Goal: Contribute content: Add original content to the website for others to see

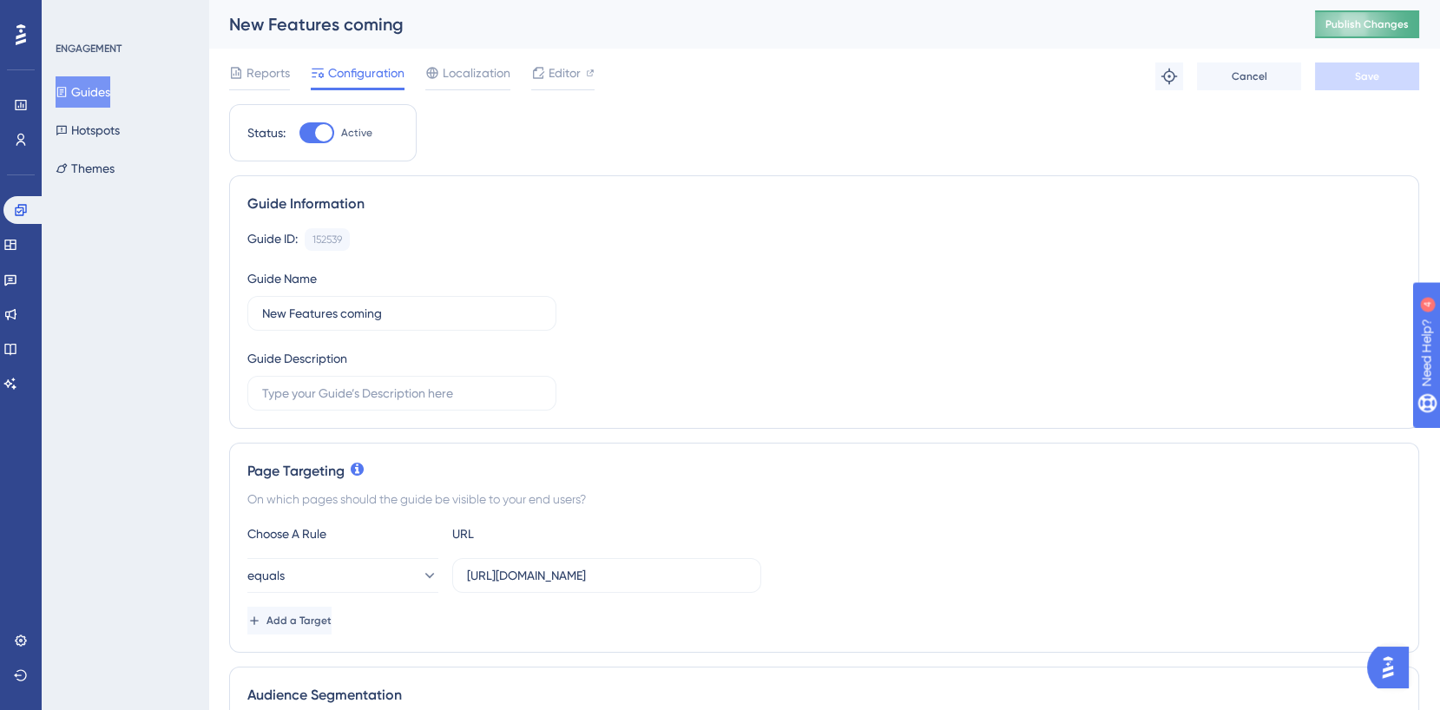
click at [1364, 17] on span "Publish Changes" at bounding box center [1366, 24] width 83 height 14
click at [260, 84] on div "Reports" at bounding box center [259, 76] width 61 height 28
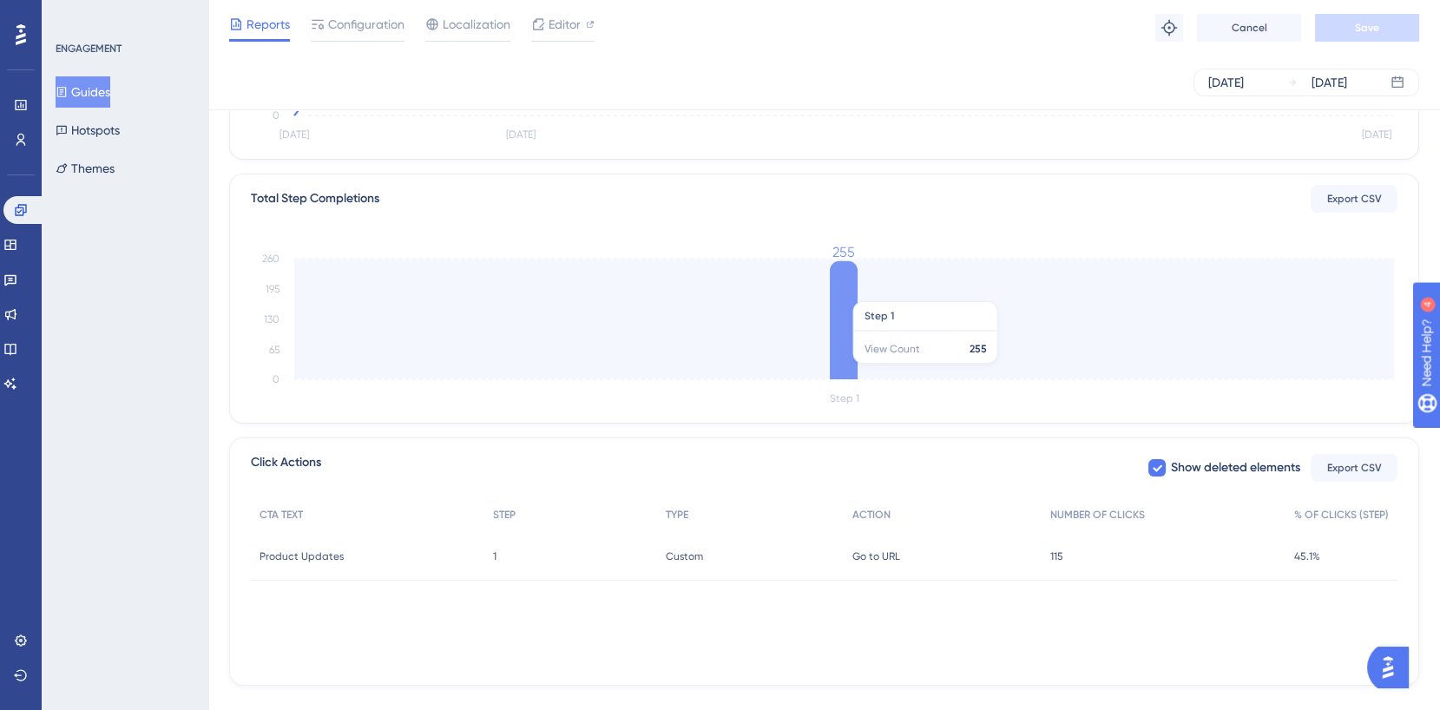
scroll to position [389, 0]
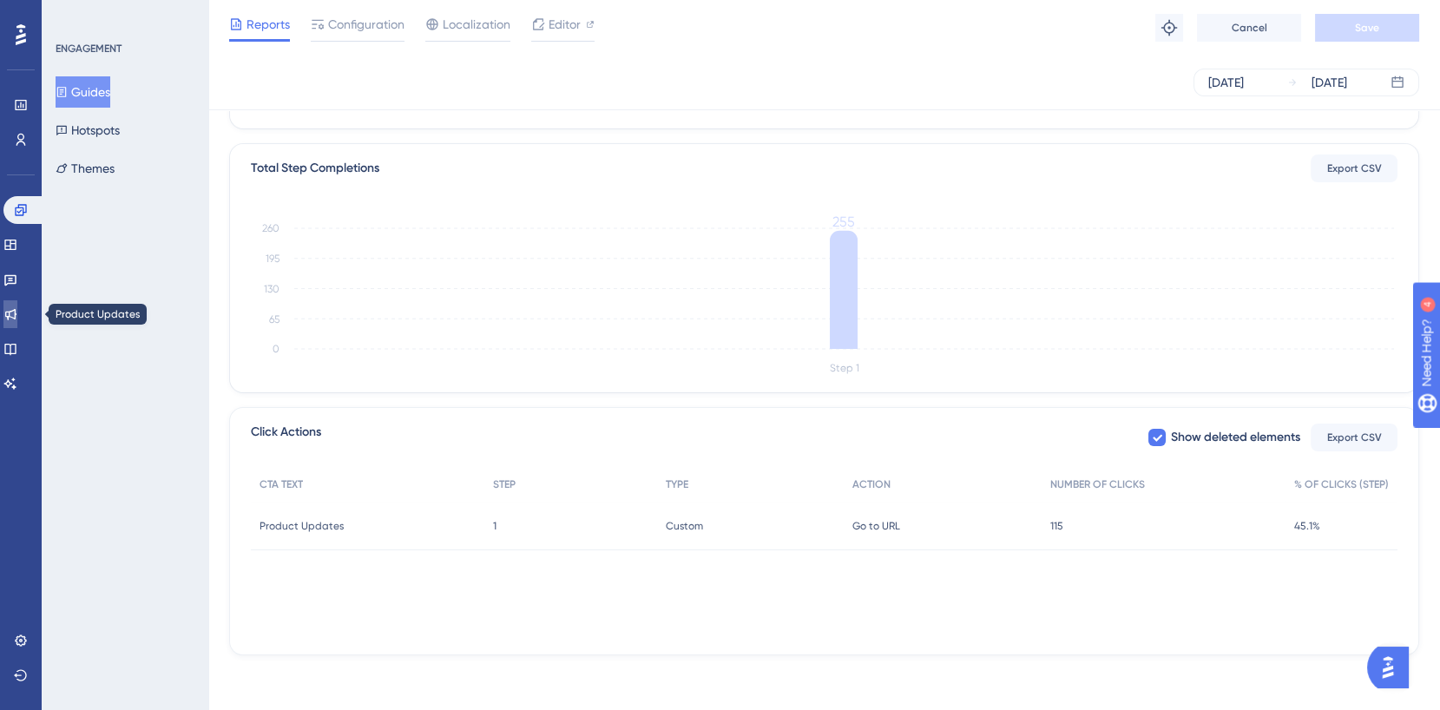
click at [16, 315] on icon at bounding box center [10, 314] width 11 height 11
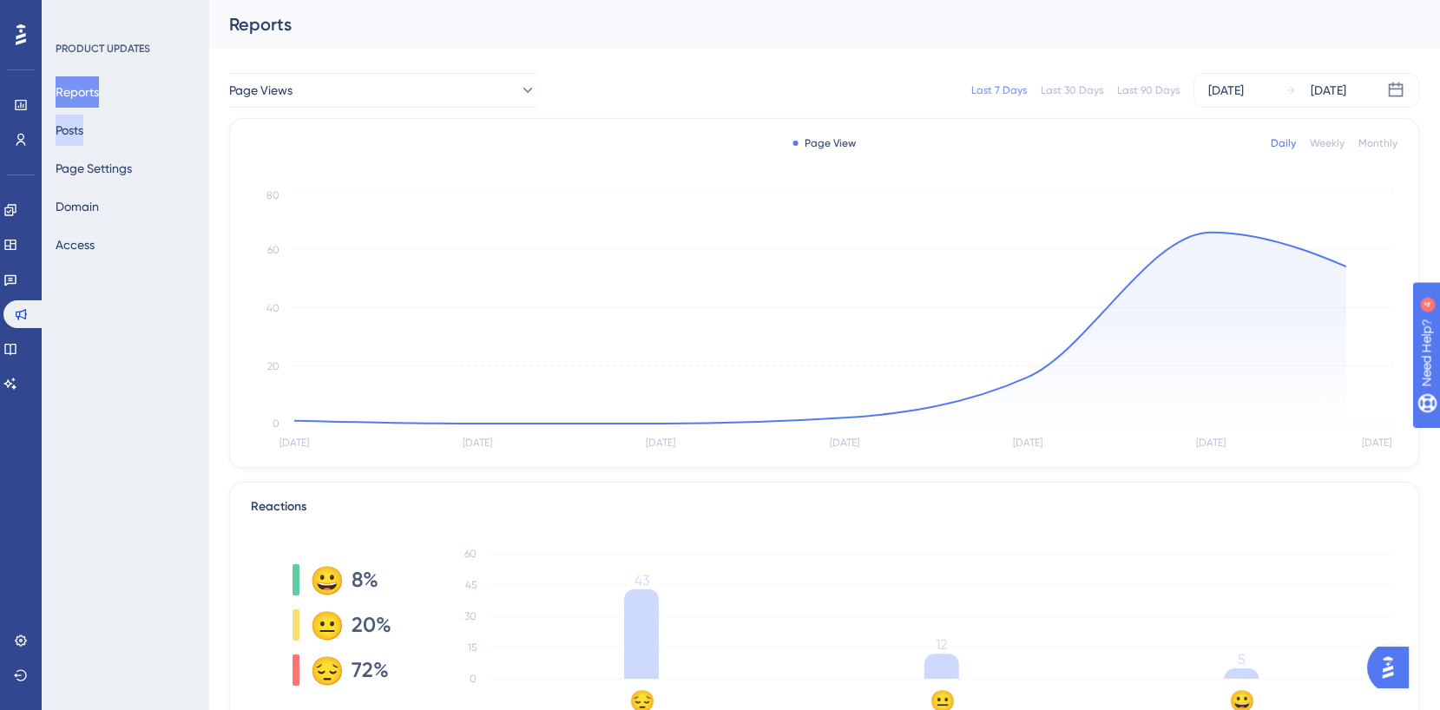
click at [83, 131] on button "Posts" at bounding box center [70, 130] width 28 height 31
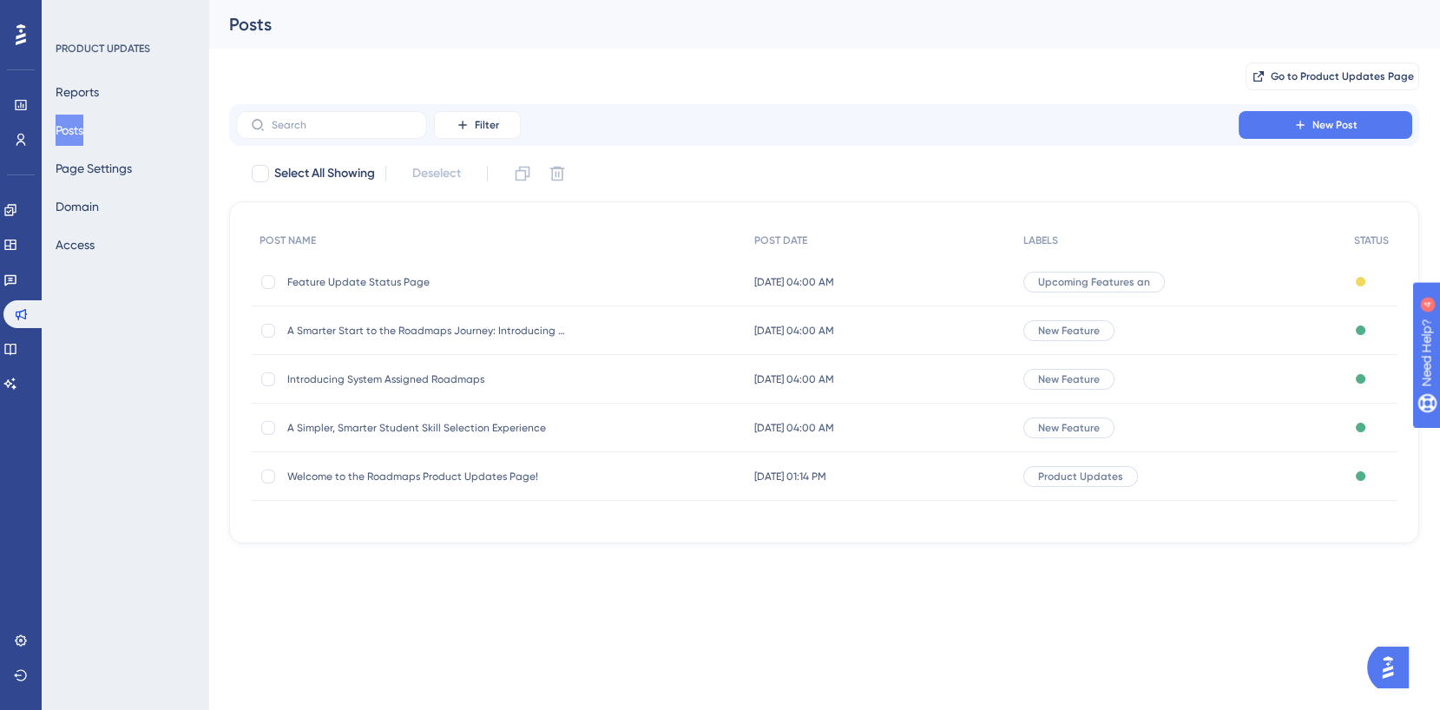
click at [933, 275] on div "Sep 24 2025, 04:00 AM Sep 24 2025, 04:00 AM" at bounding box center [879, 282] width 269 height 49
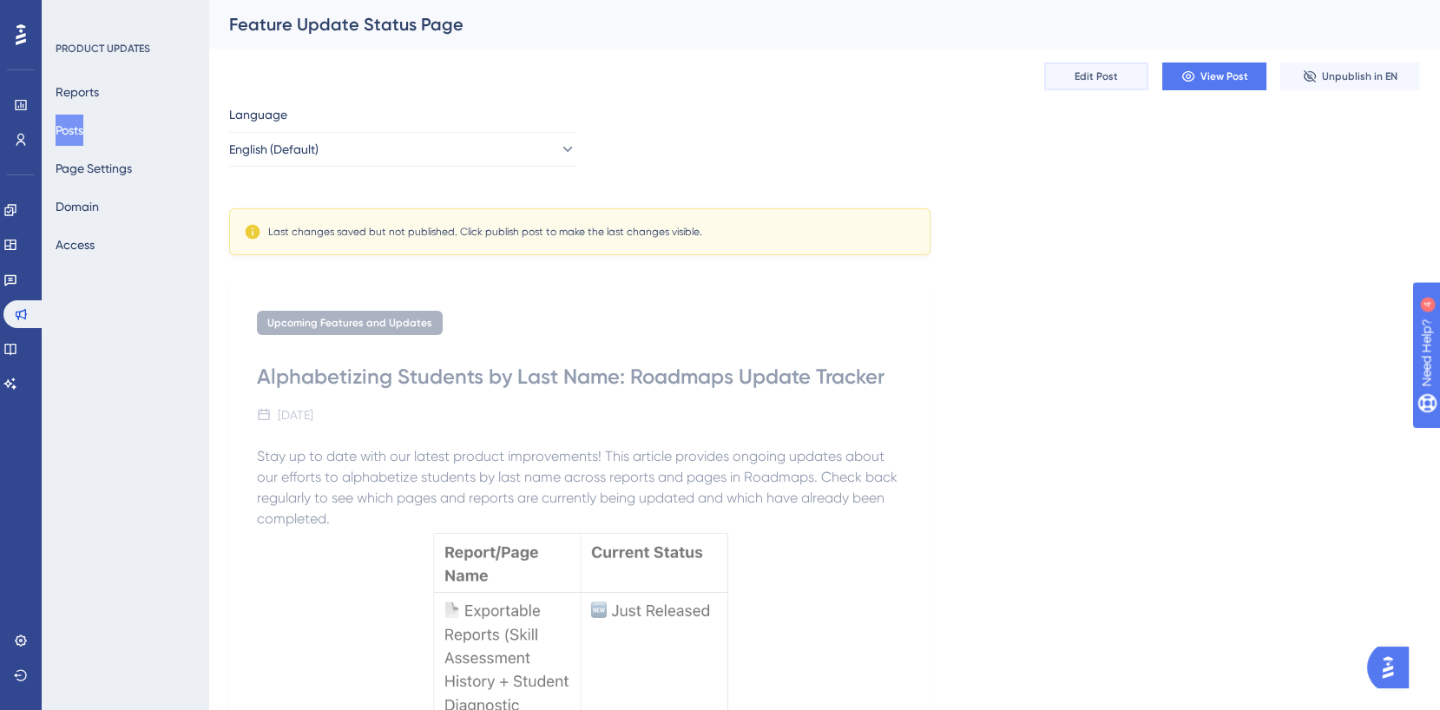
click at [1126, 75] on button "Edit Post" at bounding box center [1096, 76] width 104 height 28
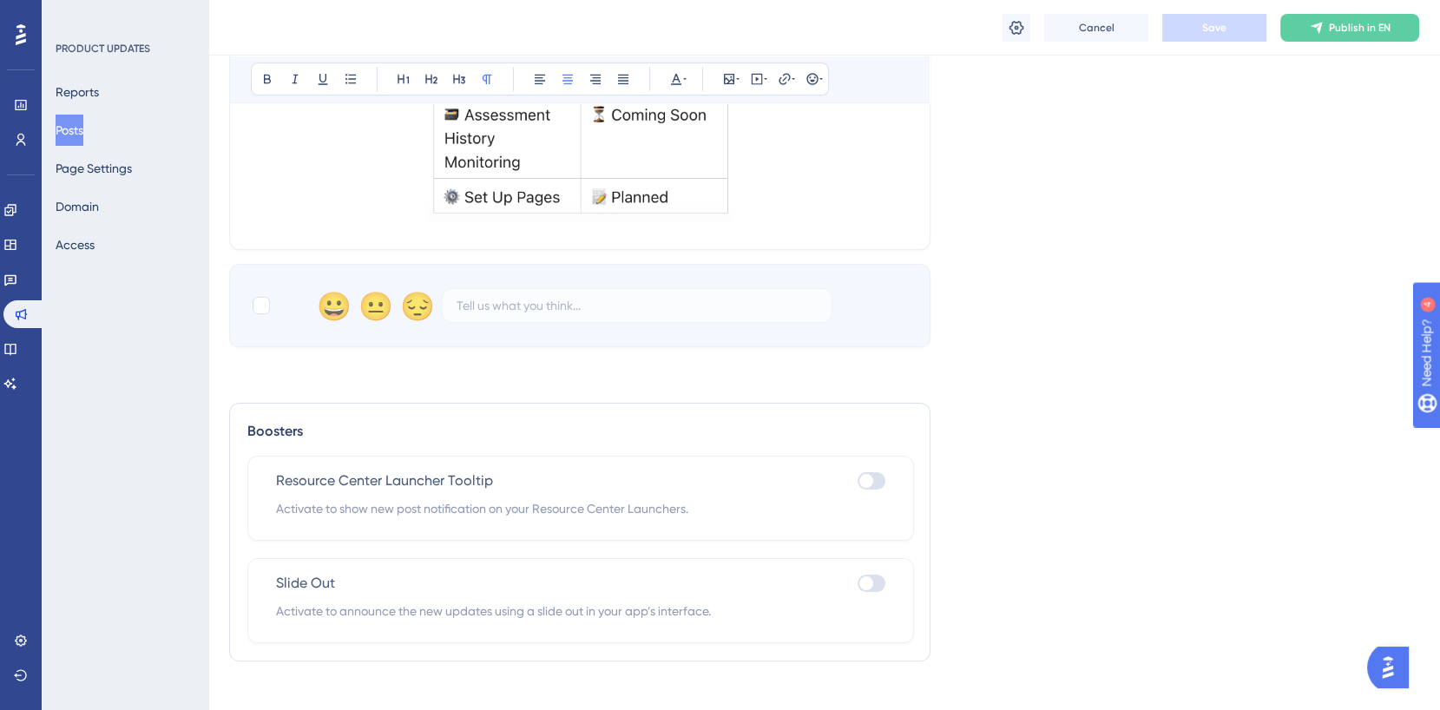
scroll to position [981, 0]
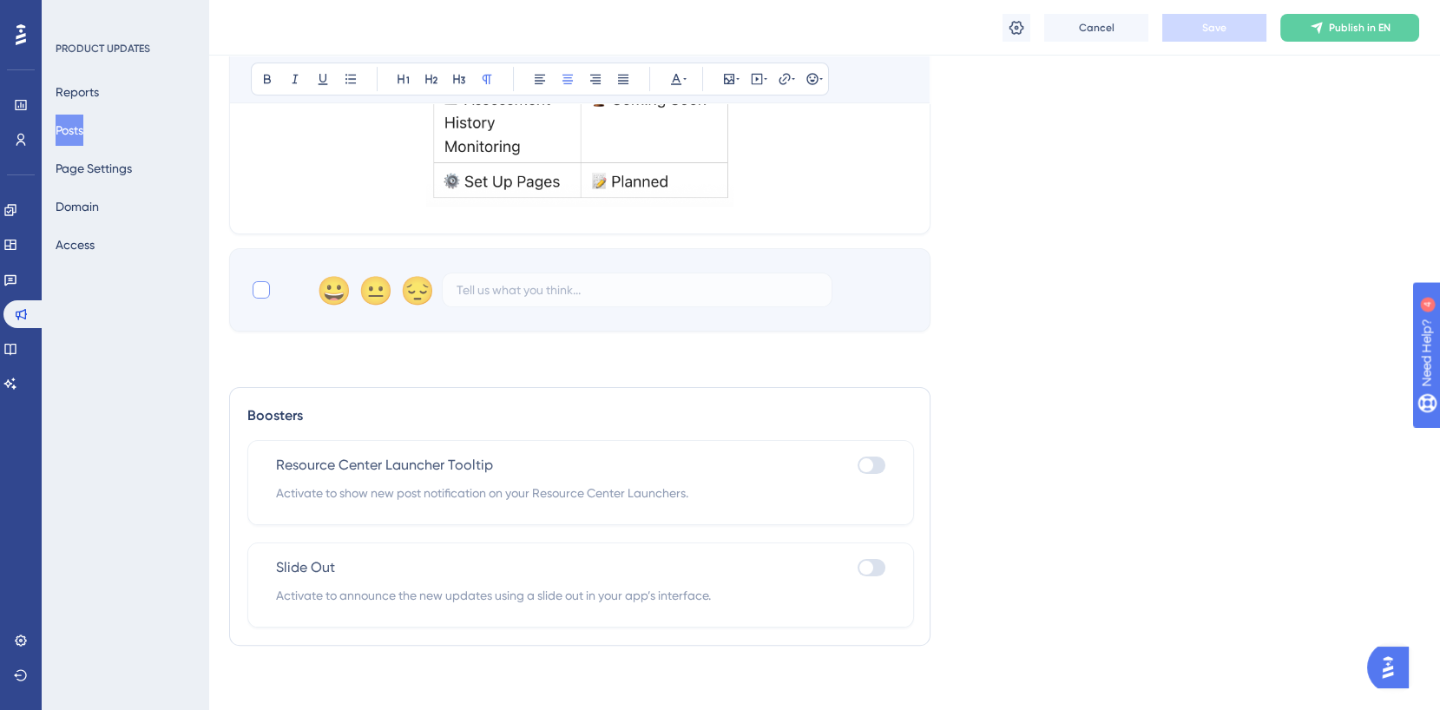
click at [262, 283] on div at bounding box center [261, 289] width 17 height 17
checkbox input "true"
click at [1211, 28] on span "Save" at bounding box center [1214, 28] width 24 height 14
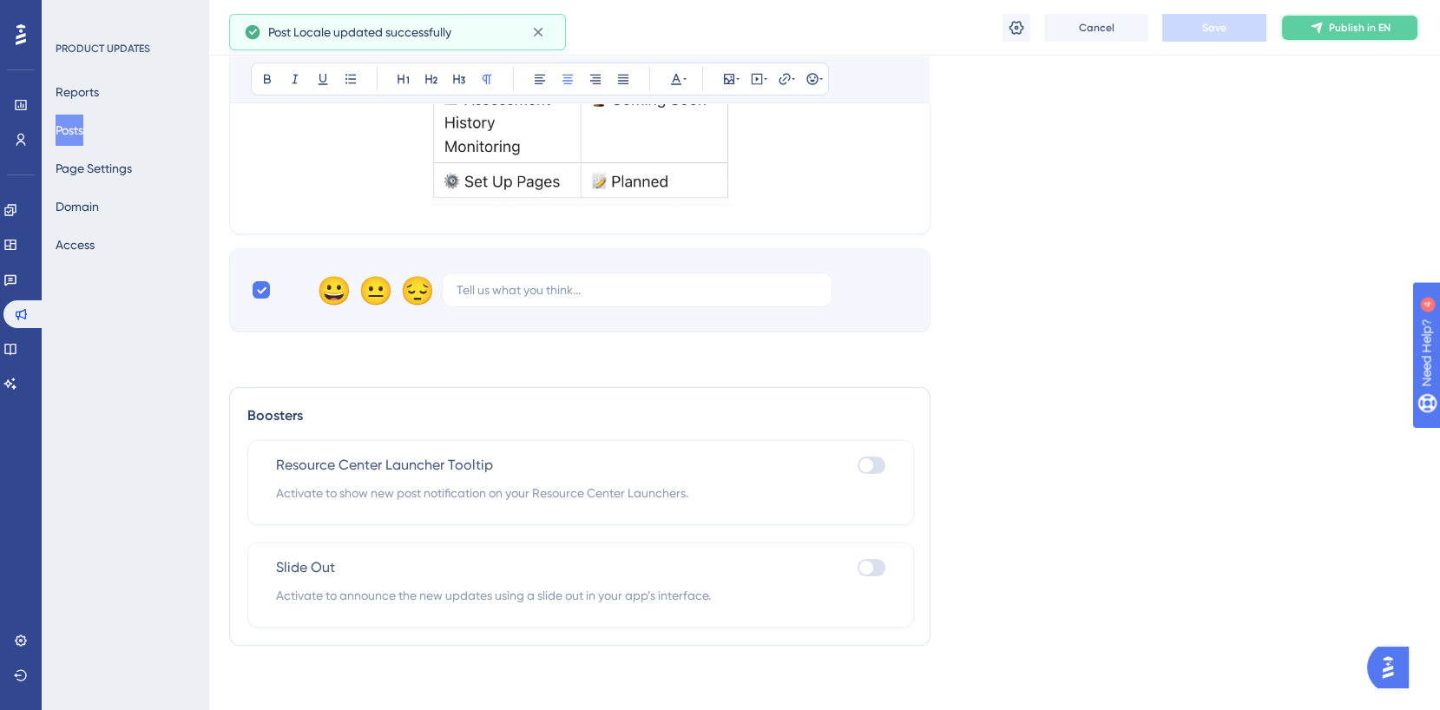
click at [1349, 32] on span "Publish in EN" at bounding box center [1360, 28] width 62 height 14
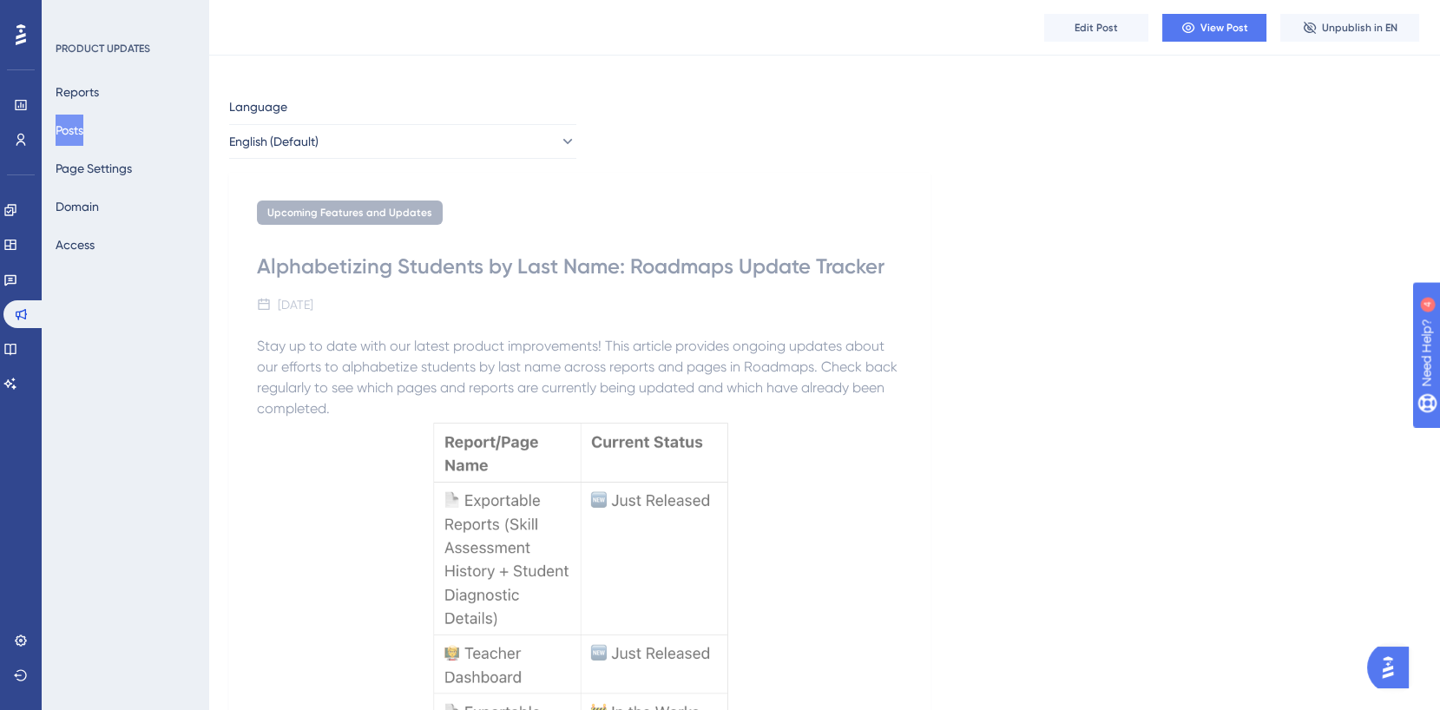
scroll to position [0, 0]
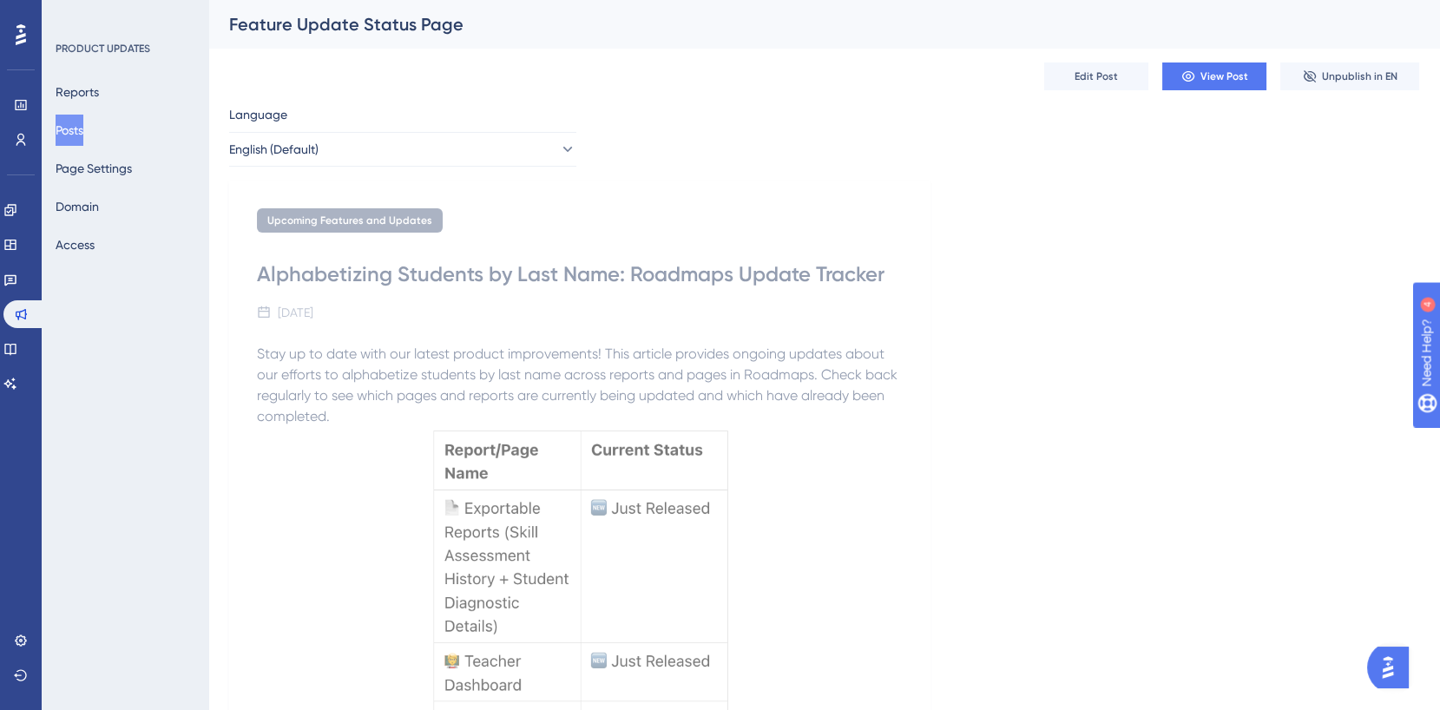
click at [66, 133] on button "Posts" at bounding box center [70, 130] width 28 height 31
